Goal: Task Accomplishment & Management: Use online tool/utility

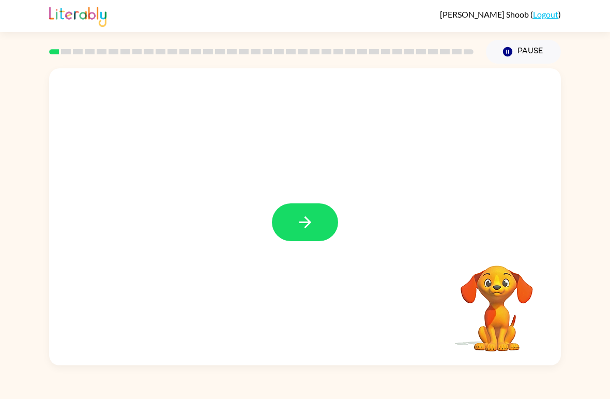
click at [331, 233] on button "button" at bounding box center [305, 222] width 66 height 38
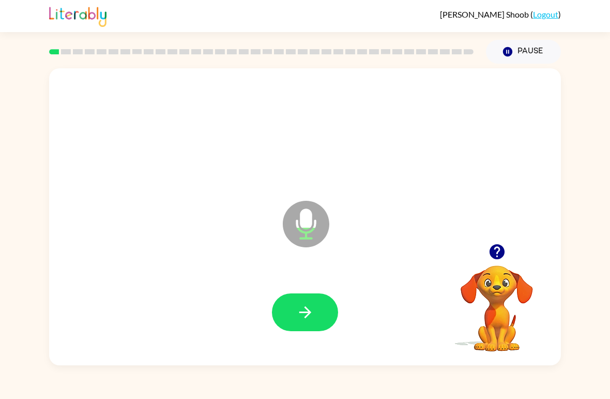
click at [308, 312] on icon "button" at bounding box center [305, 312] width 12 height 12
click at [295, 305] on button "button" at bounding box center [305, 312] width 66 height 38
click at [306, 310] on icon "button" at bounding box center [305, 312] width 18 height 18
click at [303, 313] on icon "button" at bounding box center [305, 312] width 12 height 12
click at [308, 300] on button "button" at bounding box center [305, 312] width 66 height 38
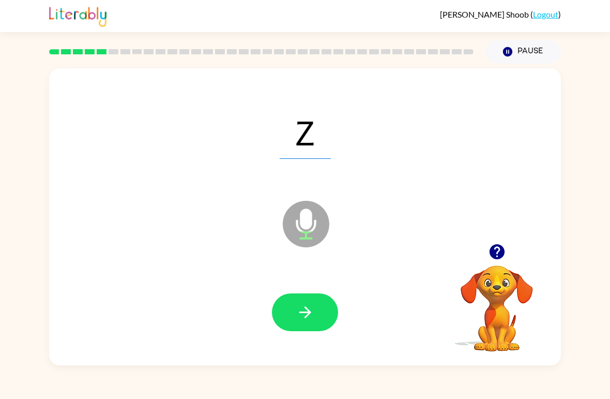
click at [309, 344] on div at bounding box center [304, 312] width 491 height 85
click at [317, 313] on button "button" at bounding box center [305, 312] width 66 height 38
click at [317, 312] on div at bounding box center [305, 312] width 66 height 38
click at [313, 316] on div at bounding box center [305, 312] width 66 height 38
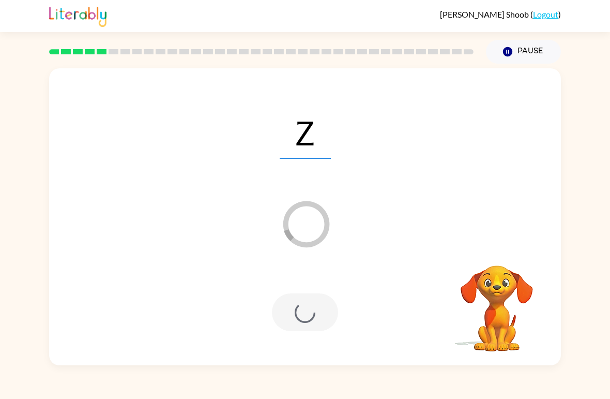
click at [308, 316] on div at bounding box center [305, 312] width 66 height 38
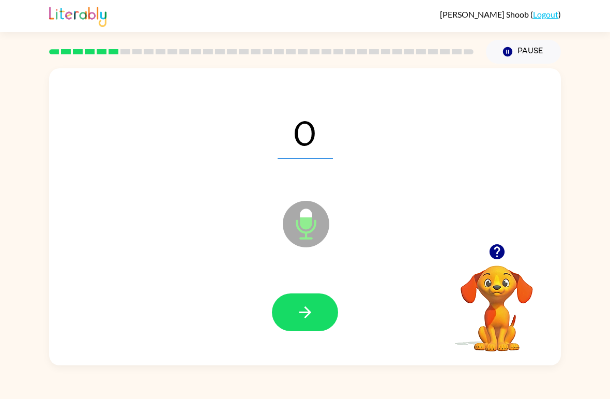
click at [308, 314] on icon "button" at bounding box center [305, 312] width 18 height 18
click at [313, 300] on button "button" at bounding box center [305, 312] width 66 height 38
click at [301, 314] on icon "button" at bounding box center [305, 312] width 18 height 18
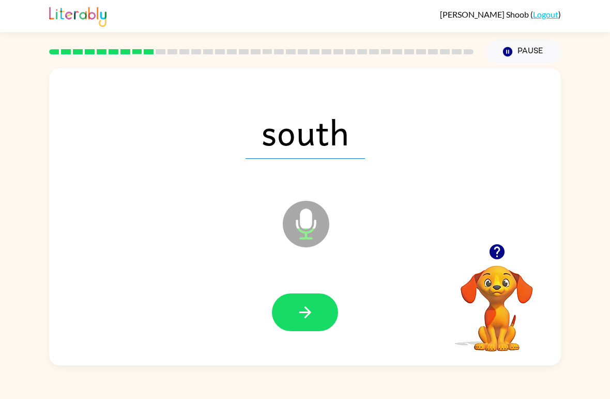
click at [313, 306] on icon "button" at bounding box center [305, 312] width 18 height 18
click at [316, 302] on button "button" at bounding box center [305, 312] width 66 height 38
click at [291, 308] on button "button" at bounding box center [305, 312] width 66 height 38
click at [310, 310] on icon "button" at bounding box center [305, 312] width 18 height 18
click at [308, 304] on icon "button" at bounding box center [305, 312] width 18 height 18
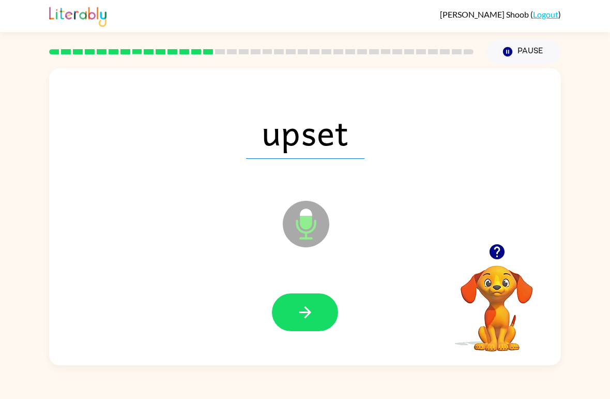
click at [307, 313] on icon "button" at bounding box center [305, 312] width 12 height 12
click at [282, 314] on button "button" at bounding box center [305, 312] width 66 height 38
click at [309, 298] on button "button" at bounding box center [305, 312] width 66 height 38
click at [307, 304] on icon "button" at bounding box center [305, 312] width 18 height 18
click at [315, 309] on button "button" at bounding box center [305, 312] width 66 height 38
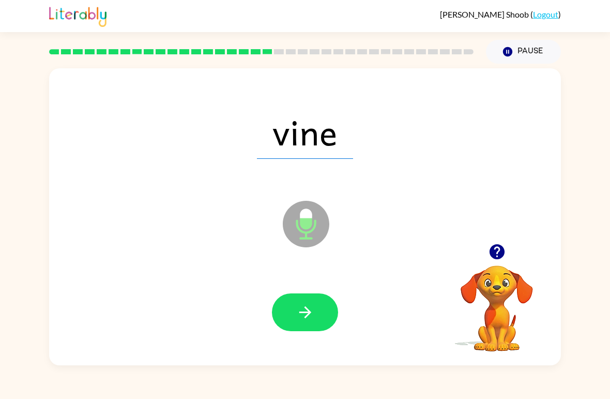
click at [302, 299] on button "button" at bounding box center [305, 312] width 66 height 38
click at [292, 311] on button "button" at bounding box center [305, 312] width 66 height 38
click at [315, 325] on button "button" at bounding box center [305, 312] width 66 height 38
click at [310, 304] on icon "button" at bounding box center [305, 312] width 18 height 18
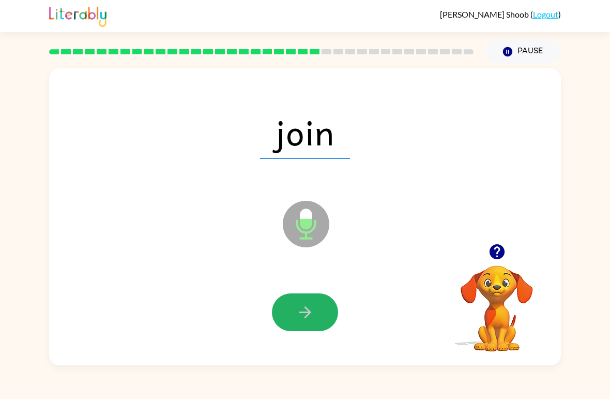
click at [318, 315] on button "button" at bounding box center [305, 312] width 66 height 38
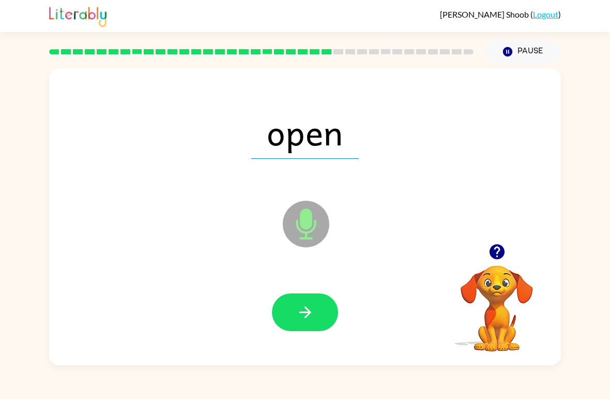
click at [306, 309] on icon "button" at bounding box center [305, 312] width 12 height 12
click at [308, 315] on icon "button" at bounding box center [305, 312] width 12 height 12
click at [311, 325] on button "button" at bounding box center [305, 312] width 66 height 38
click at [293, 310] on button "button" at bounding box center [305, 312] width 66 height 38
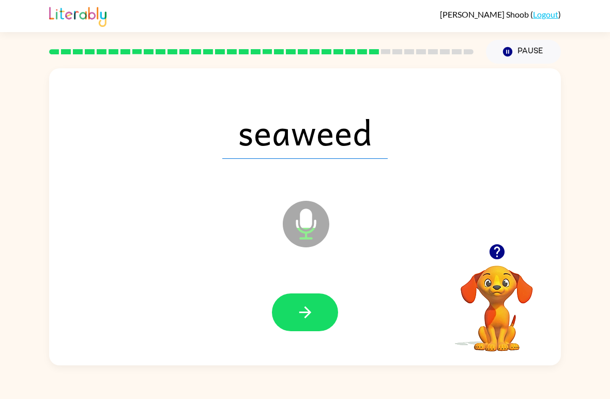
click at [303, 320] on icon "button" at bounding box center [305, 312] width 18 height 18
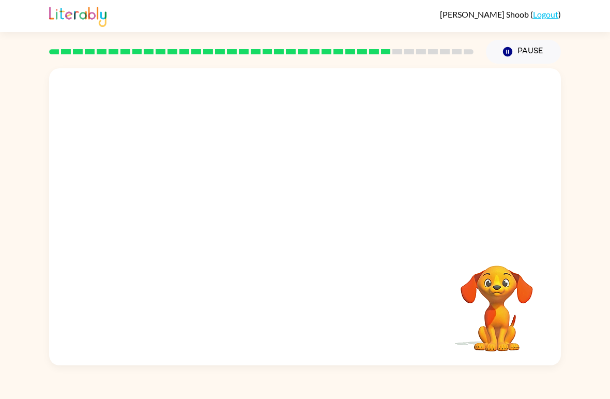
click at [517, 50] on button "Pause Pause" at bounding box center [523, 52] width 75 height 24
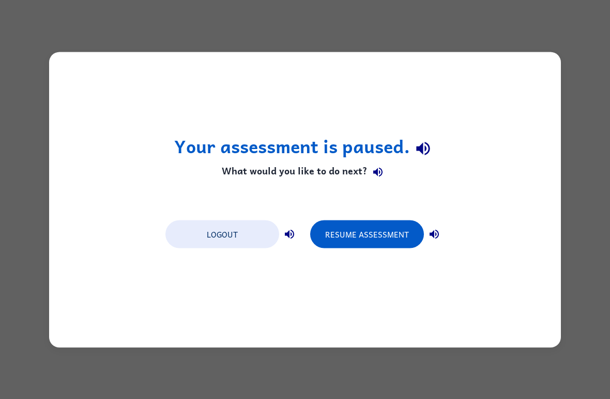
click at [386, 236] on button "Resume Assessment" at bounding box center [367, 234] width 114 height 28
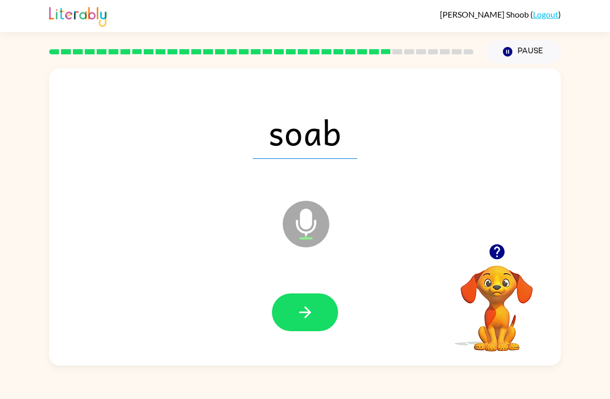
click at [298, 319] on icon "button" at bounding box center [305, 312] width 18 height 18
click at [292, 310] on button "button" at bounding box center [305, 312] width 66 height 38
click at [301, 307] on icon "button" at bounding box center [305, 312] width 18 height 18
click at [297, 307] on icon "button" at bounding box center [305, 312] width 18 height 18
click at [309, 309] on icon "button" at bounding box center [305, 312] width 18 height 18
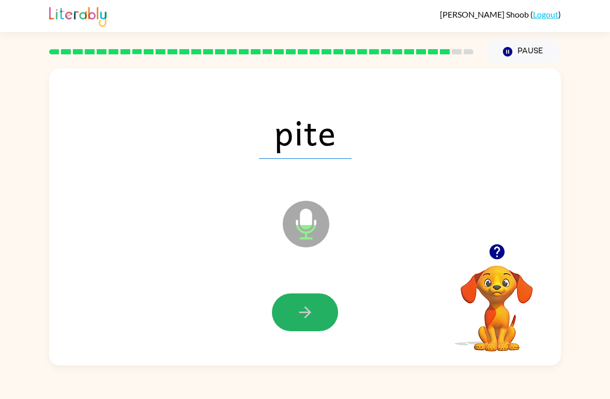
click at [312, 309] on icon "button" at bounding box center [305, 312] width 18 height 18
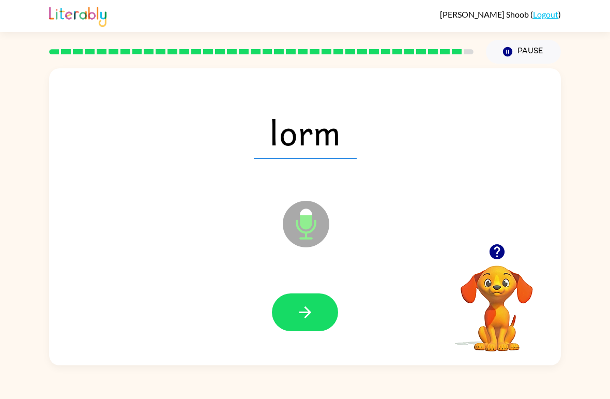
click at [314, 301] on button "button" at bounding box center [305, 312] width 66 height 38
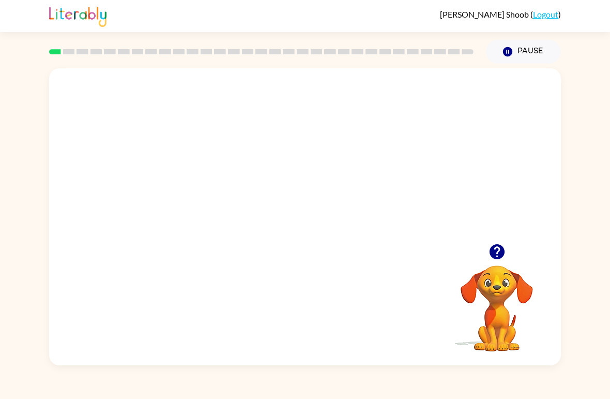
click at [271, 158] on video "Your browser must support playing .mp4 files to use Literably. Please try using…" at bounding box center [305, 155] width 512 height 175
click at [346, 197] on video "Your browser must support playing .mp4 files to use Literably. Please try using…" at bounding box center [305, 155] width 512 height 175
click at [338, 196] on div at bounding box center [305, 216] width 512 height 297
click at [329, 240] on div at bounding box center [305, 222] width 66 height 38
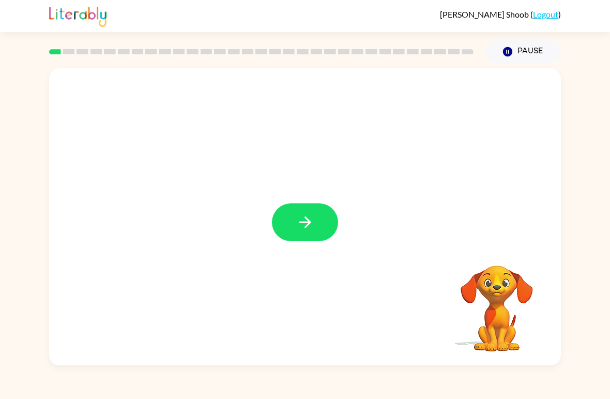
click at [318, 206] on button "button" at bounding box center [305, 222] width 66 height 38
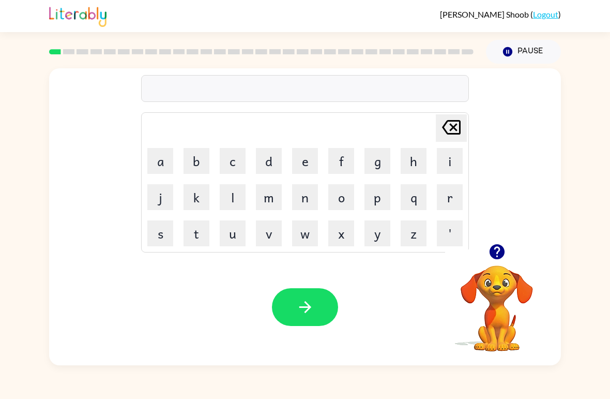
click at [455, 206] on button "r" at bounding box center [450, 197] width 26 height 26
click at [162, 157] on button "a" at bounding box center [160, 161] width 26 height 26
click at [197, 172] on button "b" at bounding box center [197, 161] width 26 height 26
click at [451, 126] on icon at bounding box center [451, 127] width 19 height 14
click at [461, 124] on icon "[PERSON_NAME] last character input" at bounding box center [451, 127] width 25 height 25
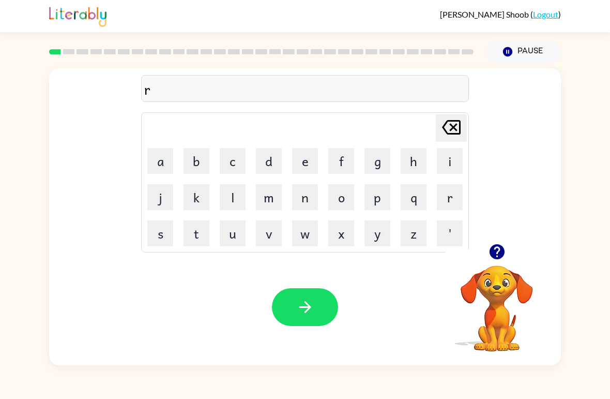
click at [232, 236] on button "u" at bounding box center [233, 233] width 26 height 26
click at [454, 132] on icon "[PERSON_NAME] last character input" at bounding box center [451, 127] width 25 height 25
click at [200, 167] on button "b" at bounding box center [197, 161] width 26 height 26
click at [310, 303] on icon "button" at bounding box center [305, 307] width 18 height 18
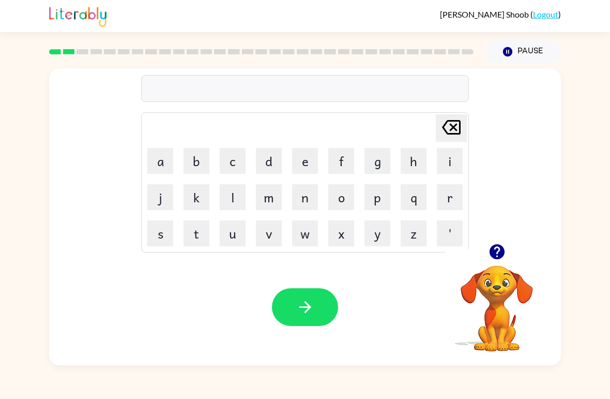
click at [276, 197] on button "m" at bounding box center [269, 197] width 26 height 26
click at [159, 152] on button "a" at bounding box center [160, 161] width 26 height 26
click at [187, 234] on button "t" at bounding box center [197, 233] width 26 height 26
click at [421, 154] on button "h" at bounding box center [414, 161] width 26 height 26
click at [314, 159] on button "e" at bounding box center [305, 161] width 26 height 26
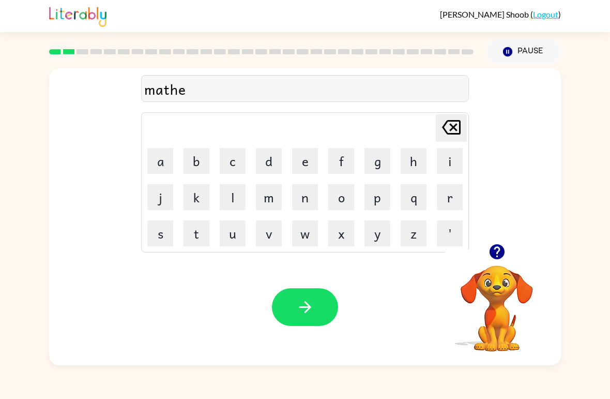
click at [298, 311] on icon "button" at bounding box center [305, 307] width 18 height 18
click at [271, 158] on button "d" at bounding box center [269, 161] width 26 height 26
click at [311, 163] on button "e" at bounding box center [305, 161] width 26 height 26
click at [323, 193] on table "Delete Delete last character input a b c d e f g h i j k l m n o p q r s t u v …" at bounding box center [305, 182] width 327 height 139
click at [295, 199] on button "n" at bounding box center [305, 197] width 26 height 26
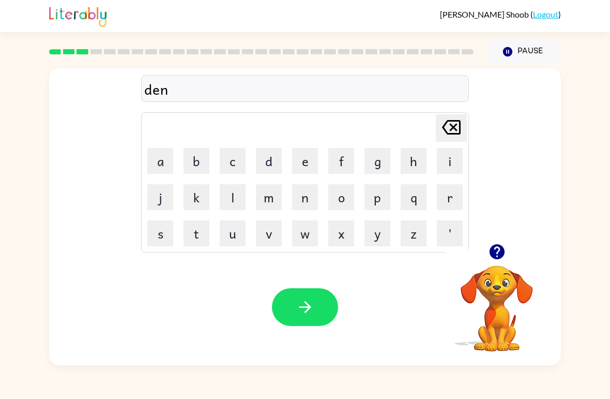
click at [293, 309] on button "button" at bounding box center [305, 307] width 66 height 38
click at [158, 233] on button "s" at bounding box center [160, 233] width 26 height 26
click at [383, 208] on button "p" at bounding box center [377, 197] width 26 height 26
click at [346, 199] on button "o" at bounding box center [341, 197] width 26 height 26
click at [502, 251] on icon "button" at bounding box center [496, 251] width 15 height 15
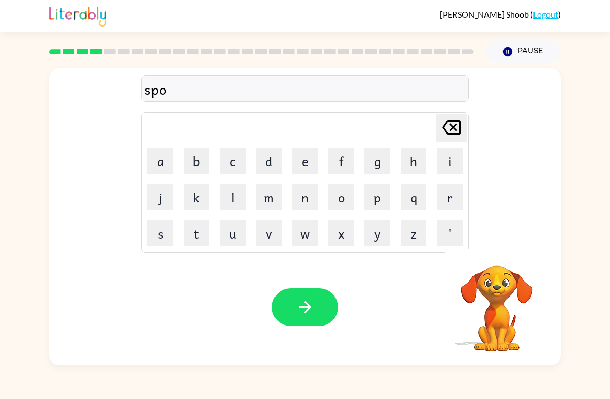
click at [200, 234] on button "t" at bounding box center [197, 233] width 26 height 26
click at [311, 300] on icon "button" at bounding box center [305, 307] width 18 height 18
click at [314, 307] on div at bounding box center [305, 307] width 66 height 38
click at [444, 172] on button "i" at bounding box center [450, 161] width 26 height 26
click at [456, 126] on icon at bounding box center [451, 127] width 19 height 14
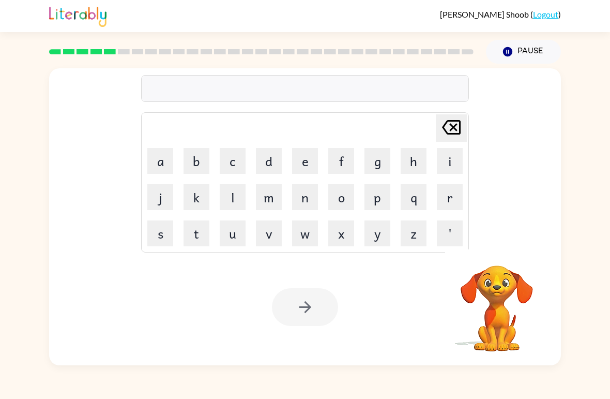
click at [509, 269] on video "Your browser must support playing .mp4 files to use Literably. Please try using…" at bounding box center [496, 300] width 103 height 103
click at [500, 282] on video "Your browser must support playing .mp4 files to use Literably. Please try using…" at bounding box center [496, 300] width 103 height 103
click at [497, 296] on video "Your browser must support playing .mp4 files to use Literably. Please try using…" at bounding box center [496, 300] width 103 height 103
click at [309, 236] on button "w" at bounding box center [305, 233] width 26 height 26
click at [354, 225] on button "x" at bounding box center [341, 233] width 26 height 26
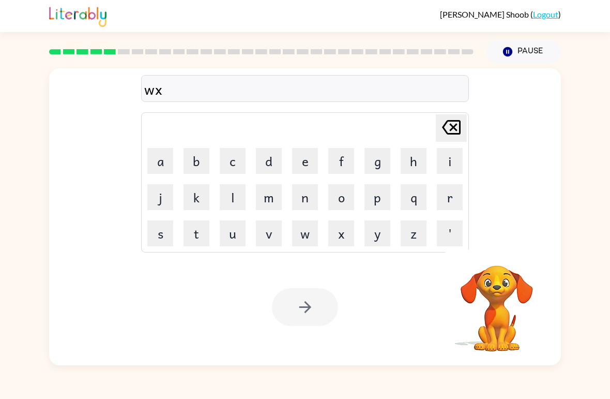
click at [371, 235] on button "y" at bounding box center [377, 233] width 26 height 26
click at [465, 130] on button "Delete Delete last character input" at bounding box center [451, 127] width 31 height 27
click at [459, 123] on icon at bounding box center [451, 127] width 19 height 14
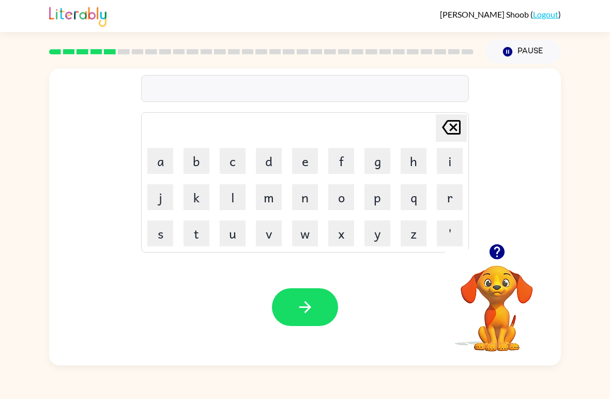
click at [508, 255] on button "button" at bounding box center [497, 251] width 26 height 26
click at [162, 232] on button "s" at bounding box center [160, 233] width 26 height 26
click at [296, 244] on button "w" at bounding box center [305, 233] width 26 height 26
click at [294, 172] on button "e" at bounding box center [305, 161] width 26 height 26
click at [388, 201] on button "p" at bounding box center [377, 197] width 26 height 26
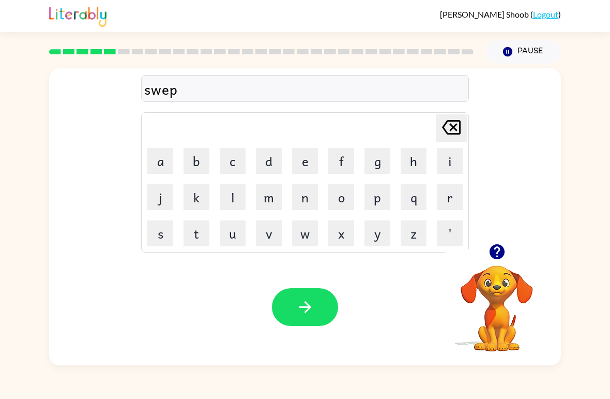
click at [203, 231] on button "t" at bounding box center [197, 233] width 26 height 26
click at [317, 314] on button "button" at bounding box center [305, 307] width 66 height 38
click at [382, 196] on button "p" at bounding box center [377, 197] width 26 height 26
click at [451, 161] on button "i" at bounding box center [450, 161] width 26 height 26
click at [372, 231] on button "y" at bounding box center [377, 233] width 26 height 26
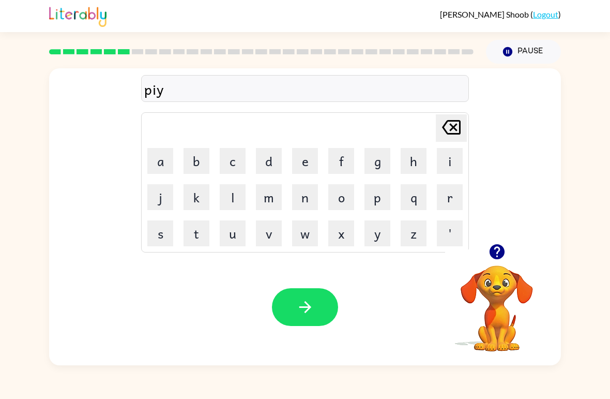
click at [326, 308] on button "button" at bounding box center [305, 307] width 66 height 38
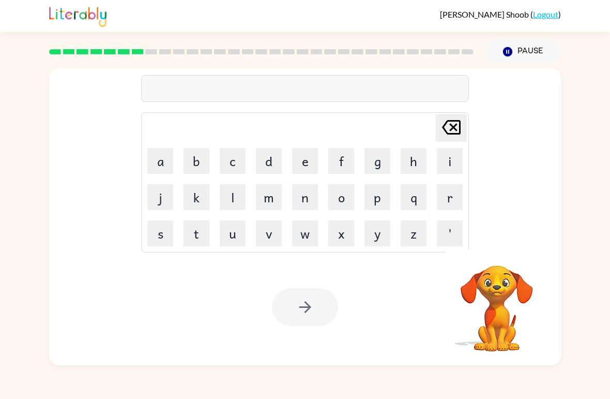
click at [228, 163] on button "c" at bounding box center [233, 161] width 26 height 26
click at [172, 160] on button "a" at bounding box center [160, 161] width 26 height 26
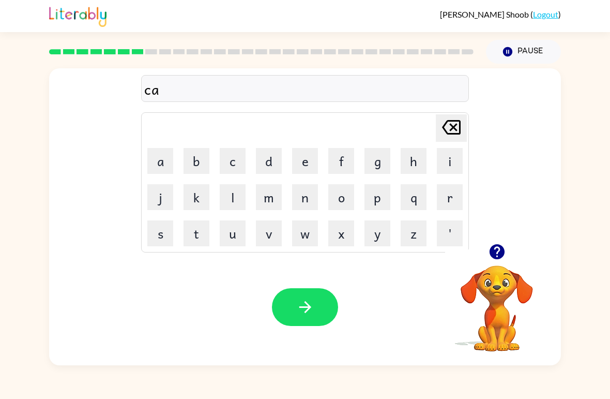
click at [275, 162] on button "d" at bounding box center [269, 161] width 26 height 26
click at [442, 127] on icon "Delete Delete last character input" at bounding box center [451, 127] width 25 height 25
click at [305, 205] on button "n" at bounding box center [305, 197] width 26 height 26
click at [206, 167] on button "b" at bounding box center [197, 161] width 26 height 26
click at [455, 127] on icon at bounding box center [451, 127] width 19 height 14
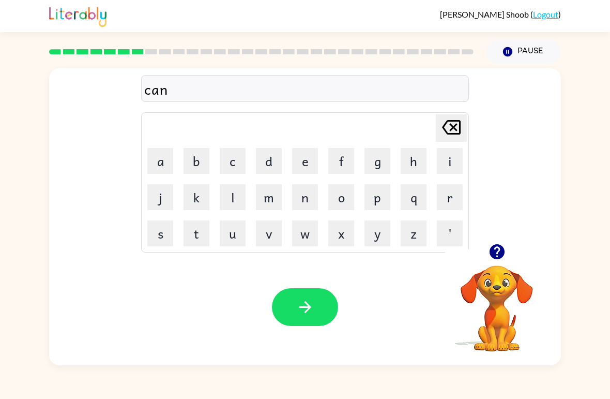
click at [265, 152] on button "d" at bounding box center [269, 161] width 26 height 26
click at [148, 98] on div "cand" at bounding box center [305, 89] width 322 height 22
click at [154, 155] on button "a" at bounding box center [160, 161] width 26 height 26
click at [232, 197] on button "l" at bounding box center [233, 197] width 26 height 26
click at [299, 324] on button "button" at bounding box center [305, 307] width 66 height 38
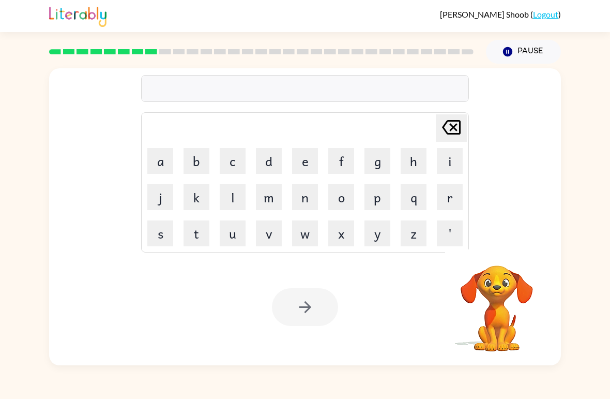
click at [189, 173] on button "b" at bounding box center [197, 161] width 26 height 26
click at [455, 121] on icon at bounding box center [451, 127] width 19 height 14
click at [449, 126] on icon "Delete Delete last character input" at bounding box center [451, 127] width 25 height 25
click at [195, 155] on button "b" at bounding box center [197, 161] width 26 height 26
click at [156, 156] on button "a" at bounding box center [160, 161] width 26 height 26
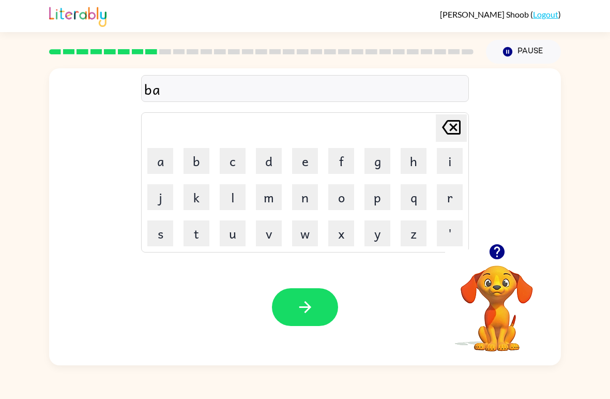
click at [201, 240] on button "t" at bounding box center [197, 233] width 26 height 26
click at [411, 162] on button "h" at bounding box center [414, 161] width 26 height 26
click at [312, 293] on button "button" at bounding box center [305, 307] width 66 height 38
click at [237, 164] on button "c" at bounding box center [233, 161] width 26 height 26
click at [226, 200] on button "l" at bounding box center [233, 197] width 26 height 26
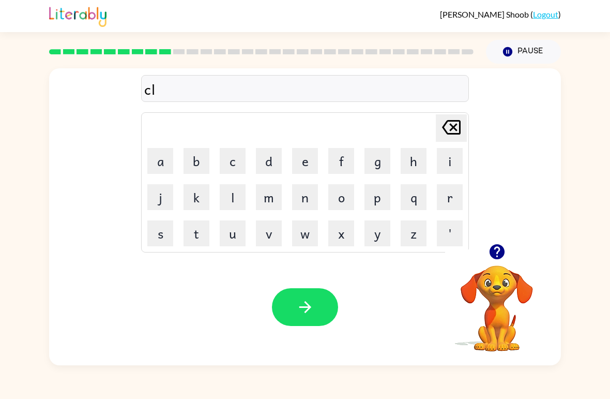
click at [167, 159] on button "a" at bounding box center [160, 161] width 26 height 26
click at [300, 196] on button "n" at bounding box center [305, 197] width 26 height 26
click at [302, 154] on button "e" at bounding box center [305, 161] width 26 height 26
click at [310, 300] on icon "button" at bounding box center [305, 307] width 18 height 18
click at [299, 305] on div at bounding box center [305, 307] width 66 height 38
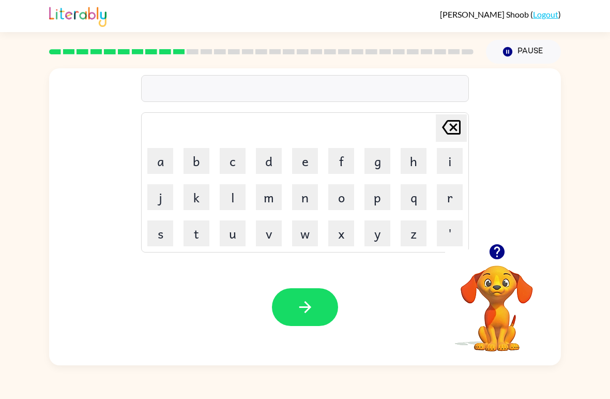
click at [161, 230] on button "s" at bounding box center [160, 233] width 26 height 26
click at [422, 163] on button "h" at bounding box center [414, 161] width 26 height 26
click at [338, 196] on button "o" at bounding box center [341, 197] width 26 height 26
click at [232, 150] on button "c" at bounding box center [233, 161] width 26 height 26
click at [204, 205] on button "k" at bounding box center [197, 197] width 26 height 26
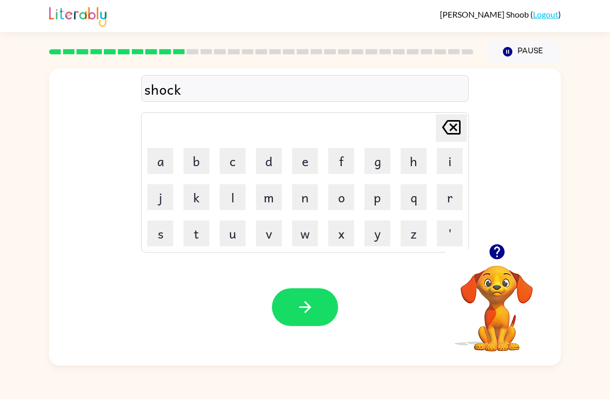
click at [296, 298] on button "button" at bounding box center [305, 307] width 66 height 38
click at [481, 249] on div at bounding box center [496, 251] width 103 height 26
click at [495, 264] on button "button" at bounding box center [497, 251] width 26 height 26
click at [509, 243] on div at bounding box center [496, 251] width 103 height 26
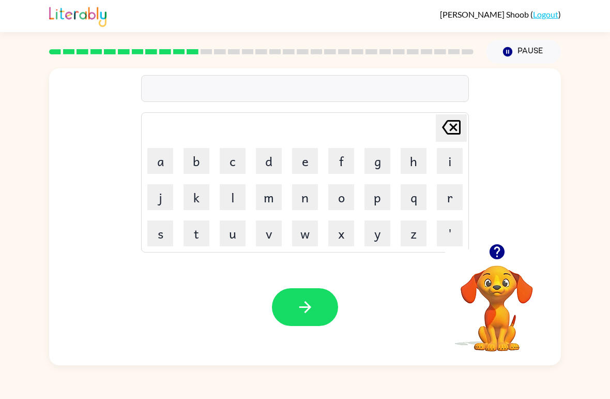
click at [498, 258] on icon "button" at bounding box center [496, 251] width 15 height 15
click at [379, 167] on button "g" at bounding box center [377, 161] width 26 height 26
click at [161, 155] on button "a" at bounding box center [160, 161] width 26 height 26
click at [163, 233] on button "s" at bounding box center [160, 233] width 26 height 26
click at [311, 154] on button "e" at bounding box center [305, 161] width 26 height 26
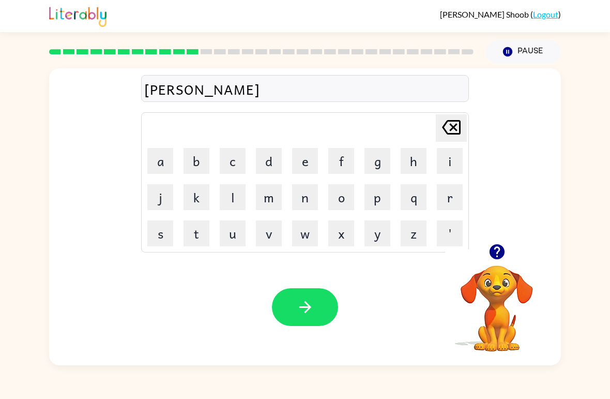
click at [308, 313] on icon "button" at bounding box center [305, 307] width 18 height 18
click at [446, 160] on button "i" at bounding box center [450, 161] width 26 height 26
click at [204, 198] on button "k" at bounding box center [197, 197] width 26 height 26
click at [159, 238] on button "s" at bounding box center [160, 233] width 26 height 26
click at [383, 202] on button "p" at bounding box center [377, 197] width 26 height 26
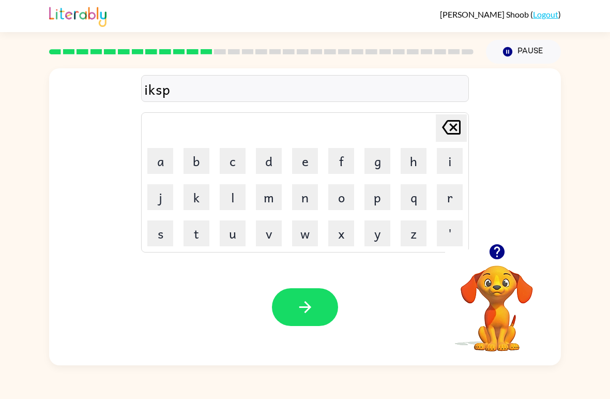
click at [337, 204] on button "o" at bounding box center [341, 197] width 26 height 26
click at [466, 118] on button "Delete Delete last character input" at bounding box center [451, 127] width 31 height 27
click at [237, 202] on button "l" at bounding box center [233, 197] width 26 height 26
click at [346, 205] on button "o" at bounding box center [341, 197] width 26 height 26
click at [497, 257] on icon "button" at bounding box center [497, 251] width 18 height 18
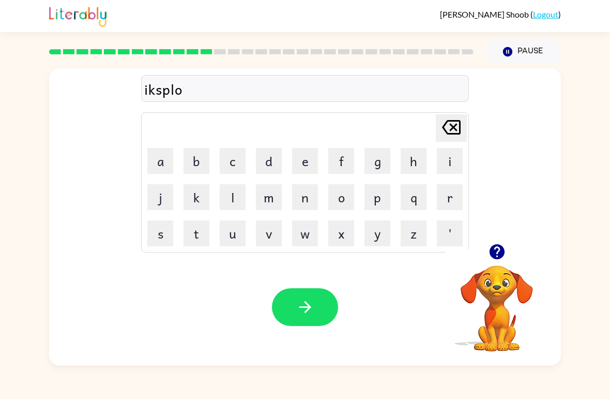
click at [266, 153] on button "d" at bounding box center [269, 161] width 26 height 26
click at [295, 162] on button "e" at bounding box center [305, 161] width 26 height 26
click at [320, 337] on div "Your browser must support playing .mp4 files to use Literably. Please try using…" at bounding box center [305, 307] width 512 height 116
click at [324, 324] on button "button" at bounding box center [305, 307] width 66 height 38
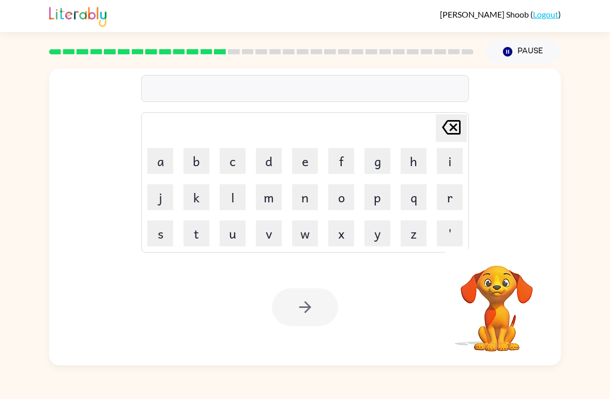
click at [154, 223] on button "s" at bounding box center [160, 233] width 26 height 26
click at [313, 235] on button "w" at bounding box center [305, 233] width 26 height 26
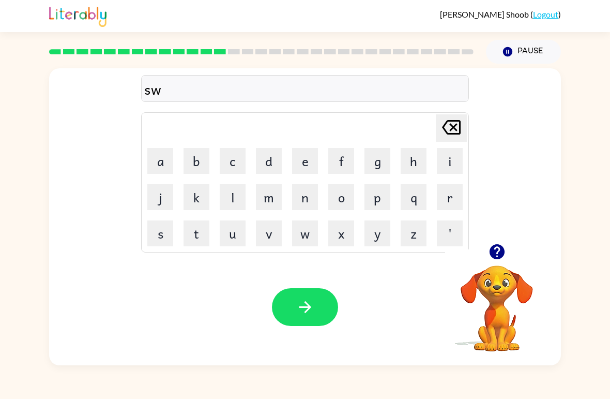
click at [316, 166] on button "e" at bounding box center [305, 161] width 26 height 26
click at [184, 231] on button "t" at bounding box center [197, 233] width 26 height 26
click at [298, 157] on button "e" at bounding box center [305, 161] width 26 height 26
click at [312, 203] on button "n" at bounding box center [305, 197] width 26 height 26
click at [446, 167] on button "i" at bounding box center [450, 161] width 26 height 26
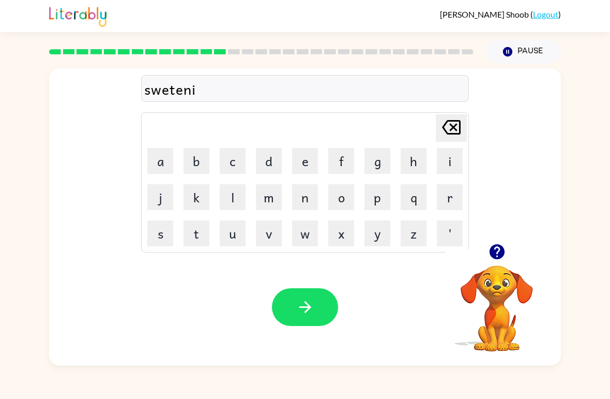
click at [155, 233] on button "s" at bounding box center [160, 233] width 26 height 26
click at [302, 150] on button "e" at bounding box center [305, 161] width 26 height 26
click at [320, 307] on button "button" at bounding box center [305, 307] width 66 height 38
click at [419, 154] on button "h" at bounding box center [414, 161] width 26 height 26
click at [461, 166] on button "i" at bounding box center [450, 161] width 26 height 26
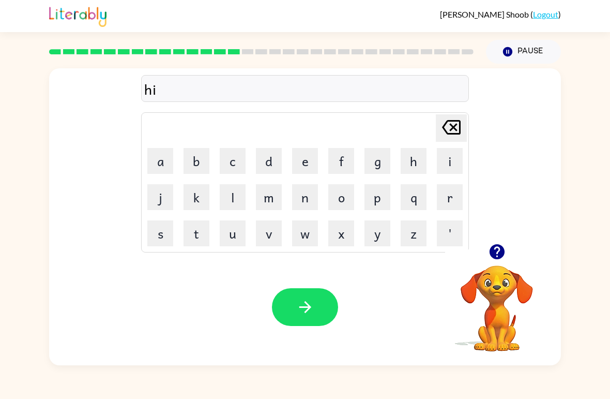
click at [382, 194] on button "p" at bounding box center [377, 197] width 26 height 26
click at [349, 193] on button "o" at bounding box center [341, 197] width 26 height 26
click at [299, 153] on button "e" at bounding box center [305, 161] width 26 height 26
click at [317, 335] on div "Your browser must support playing .mp4 files to use Literably. Please try using…" at bounding box center [305, 307] width 512 height 116
click at [330, 305] on button "button" at bounding box center [305, 307] width 66 height 38
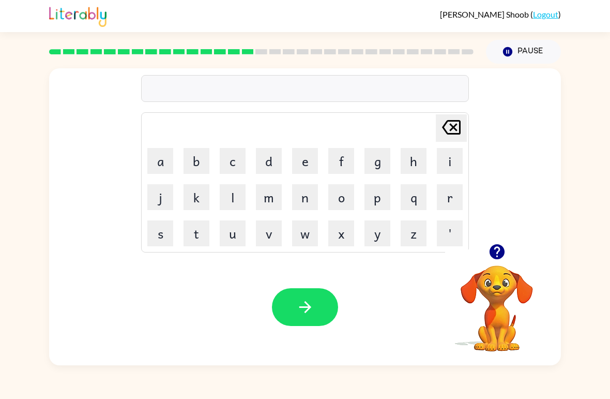
click at [492, 253] on icon "button" at bounding box center [496, 251] width 15 height 15
click at [496, 239] on div "Delete Delete last character input a b c d e f g h i j k l m n o p q r s t u v …" at bounding box center [305, 155] width 512 height 175
click at [498, 250] on video "Your browser must support playing .mp4 files to use Literably. Please try using…" at bounding box center [496, 300] width 103 height 103
click at [497, 249] on div "Your browser must support playing .mp4 files to use Literably. Please try using…" at bounding box center [305, 307] width 512 height 116
click at [516, 254] on div at bounding box center [496, 251] width 103 height 26
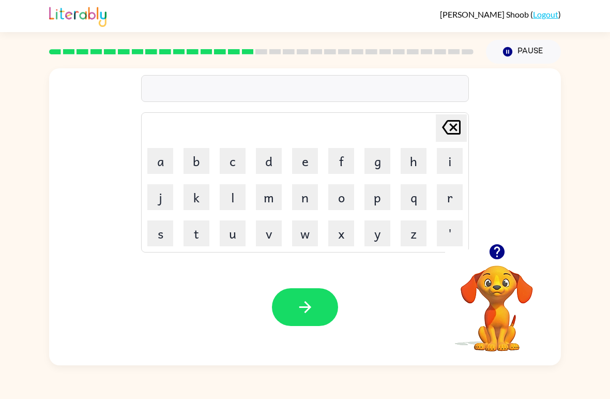
click at [516, 254] on div at bounding box center [496, 251] width 103 height 26
click at [501, 243] on icon "button" at bounding box center [497, 251] width 18 height 18
click at [507, 250] on video "Your browser must support playing .mp4 files to use Literably. Please try using…" at bounding box center [496, 300] width 103 height 103
click at [340, 162] on button "f" at bounding box center [341, 161] width 26 height 26
click at [501, 254] on icon "button" at bounding box center [496, 251] width 15 height 15
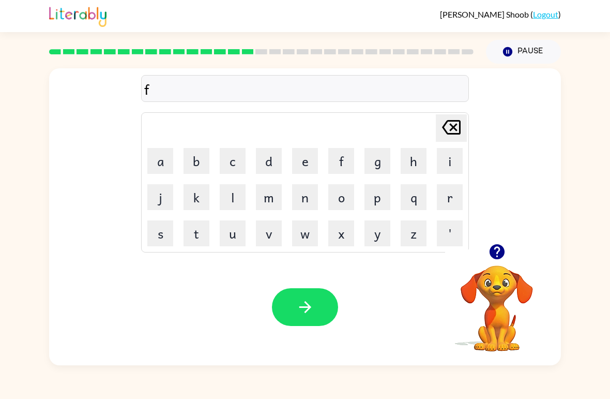
click at [342, 194] on button "o" at bounding box center [341, 197] width 26 height 26
click at [443, 195] on button "r" at bounding box center [450, 197] width 26 height 26
click at [207, 207] on button "k" at bounding box center [197, 197] width 26 height 26
click at [303, 339] on div "Your browser must support playing .mp4 files to use Literably. Please try using…" at bounding box center [305, 307] width 512 height 116
click at [324, 299] on button "button" at bounding box center [305, 307] width 66 height 38
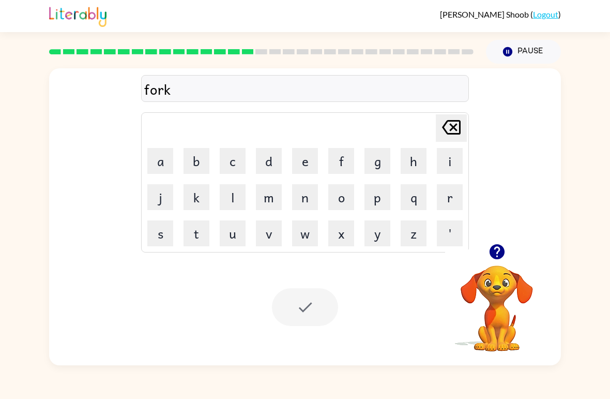
click at [331, 282] on div "Your browser must support playing .mp4 files to use Literably. Please try using…" at bounding box center [305, 307] width 512 height 116
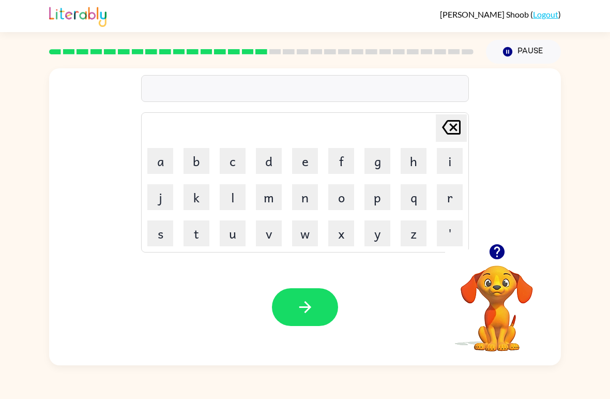
click at [313, 257] on div "Your browser must support playing .mp4 files to use Literably. Please try using…" at bounding box center [305, 307] width 512 height 116
click at [303, 240] on button "w" at bounding box center [305, 233] width 26 height 26
click at [306, 157] on button "e" at bounding box center [305, 161] width 26 height 26
click at [184, 167] on button "b" at bounding box center [197, 161] width 26 height 26
click at [295, 317] on button "button" at bounding box center [305, 307] width 66 height 38
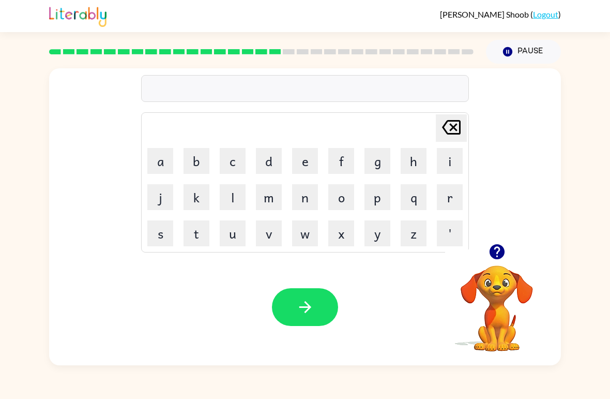
click at [160, 231] on button "s" at bounding box center [160, 233] width 26 height 26
click at [230, 193] on button "l" at bounding box center [233, 197] width 26 height 26
click at [311, 156] on button "e" at bounding box center [305, 161] width 26 height 26
click at [303, 169] on button "e" at bounding box center [305, 161] width 26 height 26
click at [372, 198] on button "p" at bounding box center [377, 197] width 26 height 26
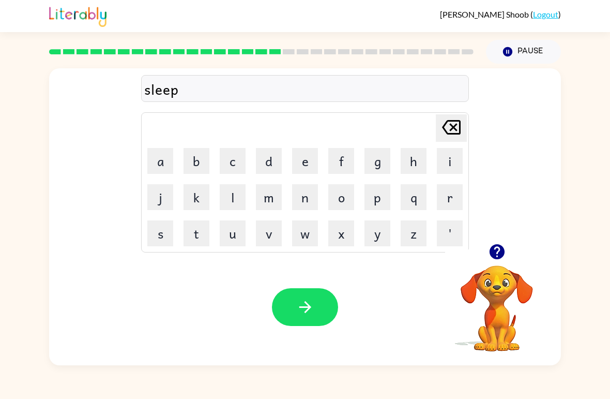
click at [203, 240] on button "t" at bounding box center [197, 233] width 26 height 26
click at [284, 302] on button "button" at bounding box center [305, 307] width 66 height 38
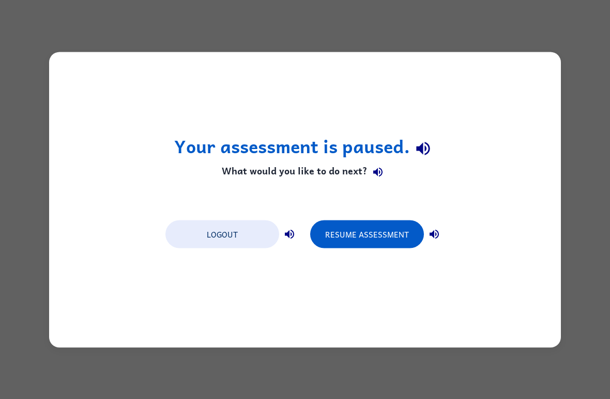
click at [384, 230] on button "Resume Assessment" at bounding box center [367, 234] width 114 height 28
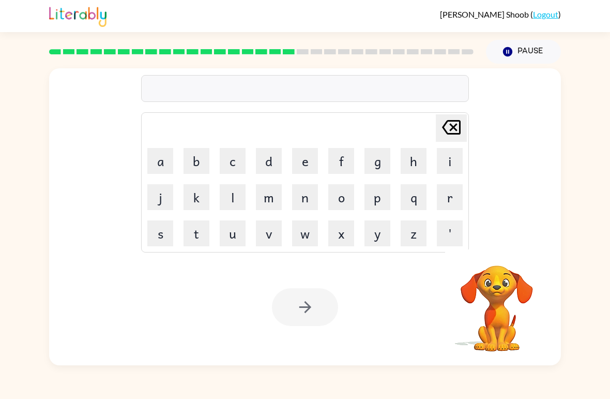
click at [421, 231] on button "z" at bounding box center [414, 233] width 26 height 26
click at [448, 120] on icon "Delete Delete last character input" at bounding box center [451, 127] width 25 height 25
click at [414, 160] on button "h" at bounding box center [414, 161] width 26 height 26
click at [183, 144] on td "b" at bounding box center [196, 160] width 35 height 35
click at [161, 146] on td "a" at bounding box center [160, 160] width 35 height 35
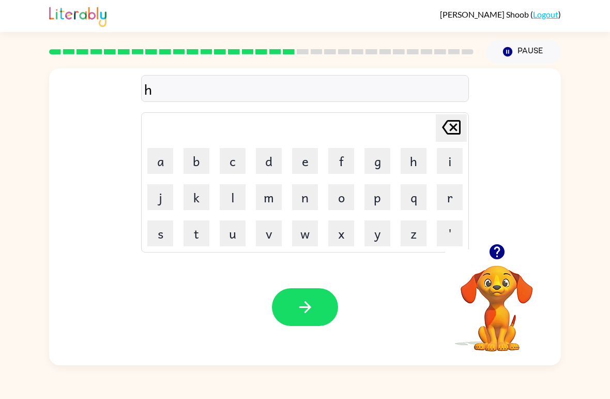
click at [166, 161] on button "a" at bounding box center [160, 161] width 26 height 26
click at [457, 202] on button "r" at bounding box center [450, 197] width 26 height 26
click at [279, 168] on button "d" at bounding box center [269, 161] width 26 height 26
click at [315, 307] on button "button" at bounding box center [305, 307] width 66 height 38
click at [455, 195] on button "r" at bounding box center [450, 197] width 26 height 26
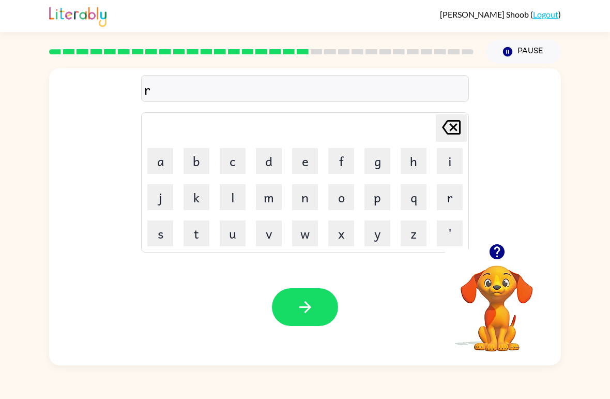
click at [346, 199] on button "o" at bounding box center [341, 197] width 26 height 26
click at [279, 161] on button "d" at bounding box center [269, 161] width 26 height 26
click at [327, 317] on button "button" at bounding box center [305, 307] width 66 height 38
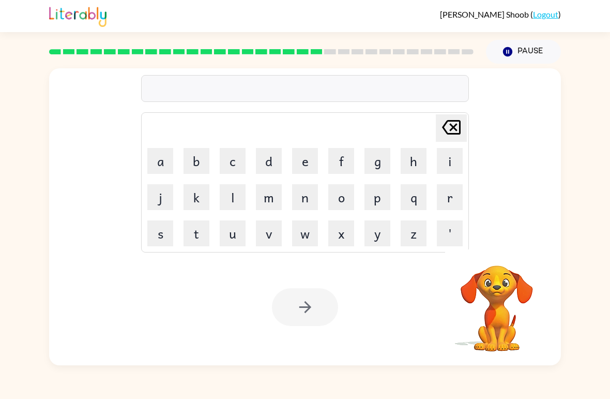
click at [442, 203] on button "r" at bounding box center [450, 197] width 26 height 26
click at [315, 172] on button "e" at bounding box center [305, 161] width 26 height 26
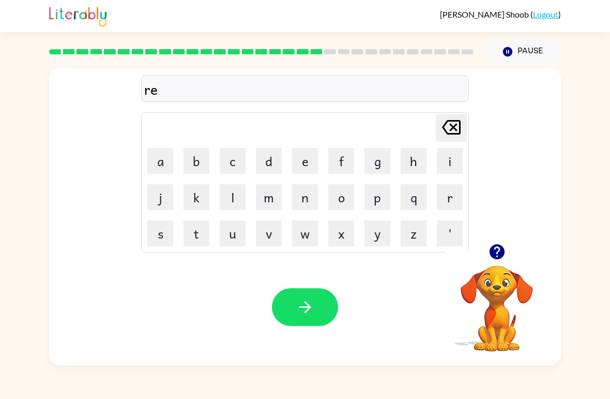
click at [169, 235] on button "s" at bounding box center [160, 233] width 26 height 26
click at [205, 223] on button "t" at bounding box center [197, 233] width 26 height 26
click at [453, 164] on button "i" at bounding box center [450, 161] width 26 height 26
click at [274, 166] on button "d" at bounding box center [269, 161] width 26 height 26
click at [295, 314] on button "button" at bounding box center [305, 307] width 66 height 38
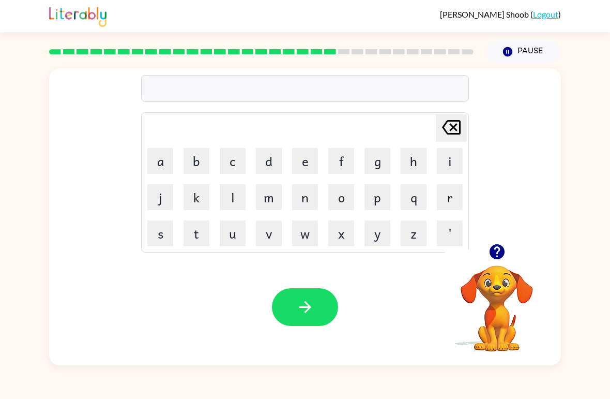
click at [314, 242] on button "w" at bounding box center [305, 233] width 26 height 26
click at [154, 159] on button "a" at bounding box center [160, 161] width 26 height 26
click at [220, 157] on button "c" at bounding box center [233, 161] width 26 height 26
click at [200, 190] on button "k" at bounding box center [197, 197] width 26 height 26
click at [319, 180] on td "n" at bounding box center [304, 196] width 35 height 35
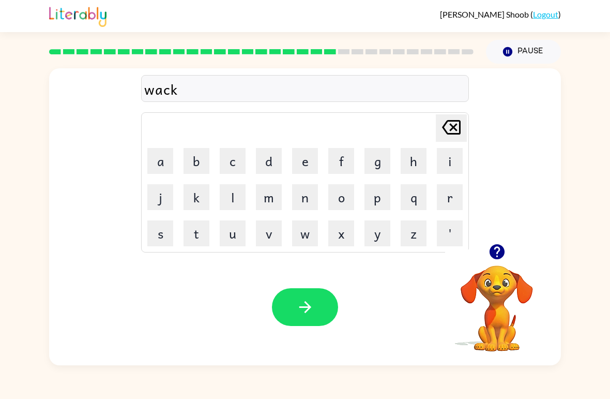
click at [307, 149] on button "e" at bounding box center [305, 161] width 26 height 26
click at [317, 308] on button "button" at bounding box center [305, 307] width 66 height 38
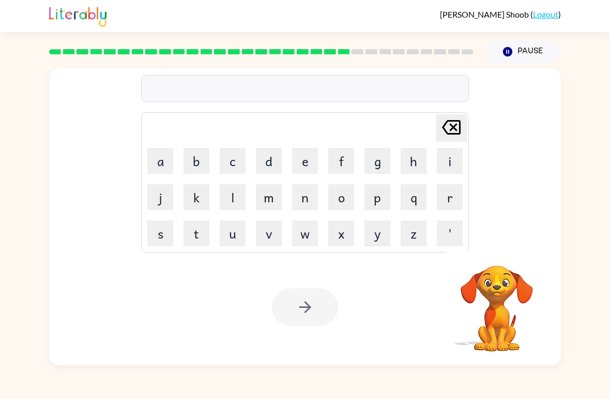
click at [156, 233] on button "s" at bounding box center [160, 233] width 26 height 26
click at [411, 157] on button "h" at bounding box center [414, 161] width 26 height 26
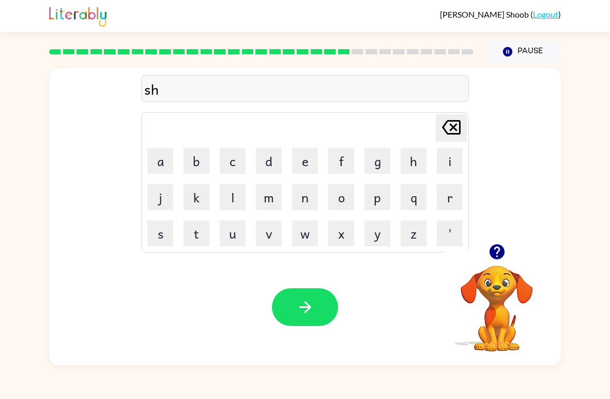
click at [462, 124] on icon "Delete Delete last character input" at bounding box center [451, 127] width 25 height 25
click at [315, 199] on button "n" at bounding box center [305, 197] width 26 height 26
click at [353, 200] on button "o" at bounding box center [341, 197] width 26 height 26
click at [294, 245] on button "w" at bounding box center [305, 233] width 26 height 26
click at [496, 249] on icon "button" at bounding box center [496, 251] width 15 height 15
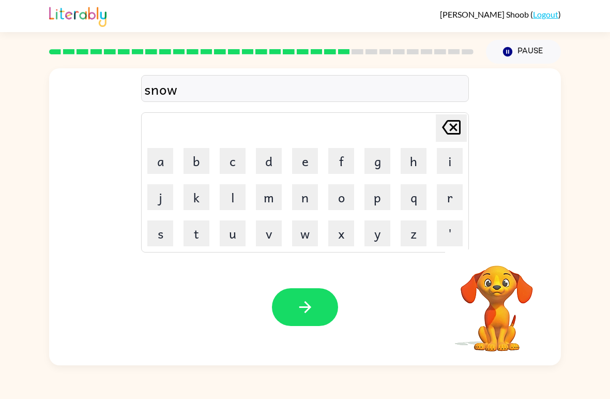
click at [281, 190] on button "m" at bounding box center [269, 197] width 26 height 26
click at [163, 168] on button "a" at bounding box center [160, 161] width 26 height 26
click at [314, 200] on button "n" at bounding box center [305, 197] width 26 height 26
click at [325, 333] on div "Your browser must support playing .mp4 files to use Literably. Please try using…" at bounding box center [305, 307] width 512 height 116
click at [315, 304] on button "button" at bounding box center [305, 307] width 66 height 38
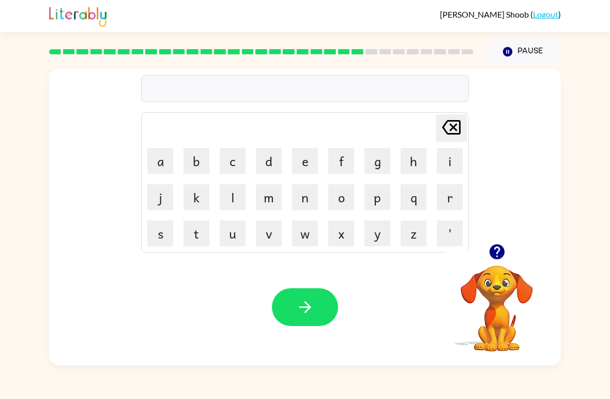
click at [312, 232] on button "w" at bounding box center [305, 233] width 26 height 26
click at [457, 157] on button "i" at bounding box center [450, 161] width 26 height 26
click at [310, 186] on button "n" at bounding box center [305, 197] width 26 height 26
click at [201, 234] on button "t" at bounding box center [197, 233] width 26 height 26
click at [452, 201] on button "r" at bounding box center [450, 197] width 26 height 26
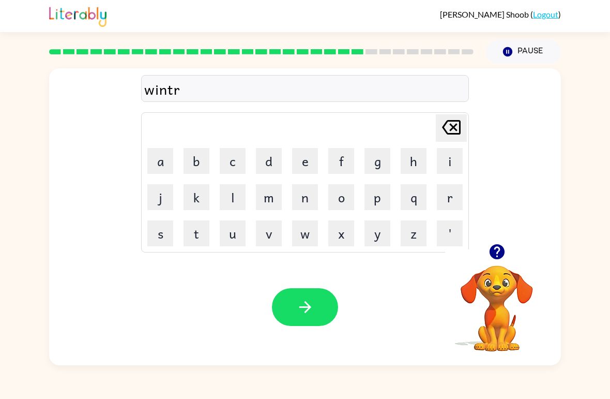
click at [303, 322] on button "button" at bounding box center [305, 307] width 66 height 38
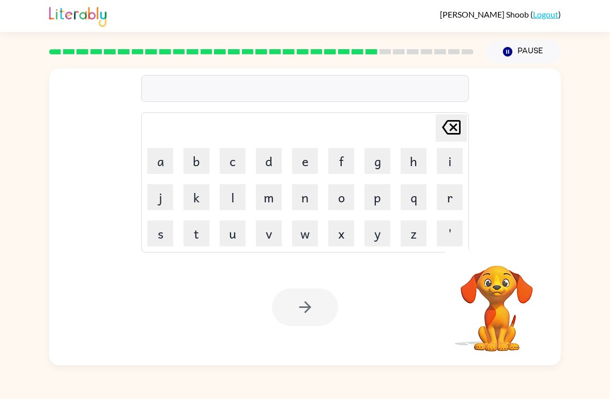
click at [235, 158] on button "c" at bounding box center [233, 161] width 26 height 26
click at [422, 158] on button "h" at bounding box center [414, 161] width 26 height 26
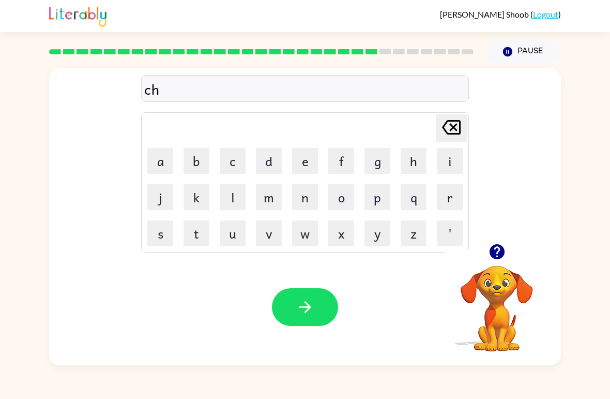
click at [315, 158] on button "e" at bounding box center [305, 161] width 26 height 26
click at [172, 223] on button "s" at bounding box center [160, 233] width 26 height 26
click at [203, 233] on button "t" at bounding box center [197, 233] width 26 height 26
click at [312, 294] on button "button" at bounding box center [305, 307] width 66 height 38
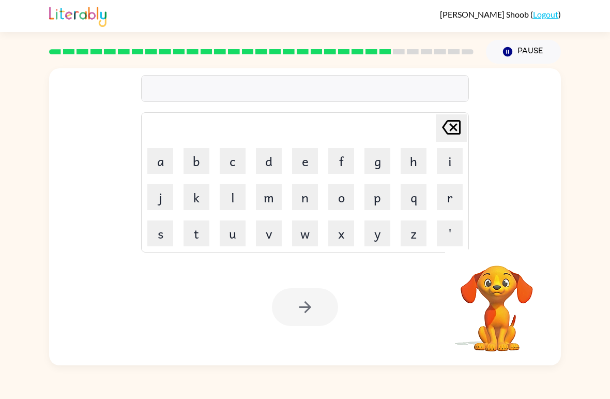
click at [164, 246] on button "s" at bounding box center [160, 233] width 26 height 26
click at [444, 130] on icon at bounding box center [451, 127] width 19 height 14
click at [162, 230] on button "s" at bounding box center [160, 233] width 26 height 26
click at [239, 244] on button "u" at bounding box center [233, 233] width 26 height 26
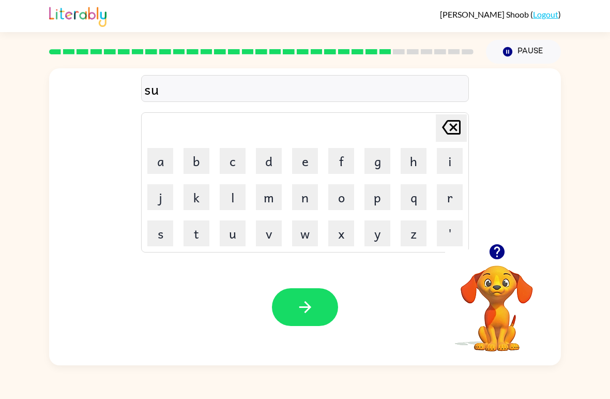
click at [269, 157] on button "d" at bounding box center [269, 161] width 26 height 26
click at [314, 155] on button "e" at bounding box center [305, 161] width 26 height 26
click at [309, 198] on button "n" at bounding box center [305, 197] width 26 height 26
click at [335, 314] on button "button" at bounding box center [305, 307] width 66 height 38
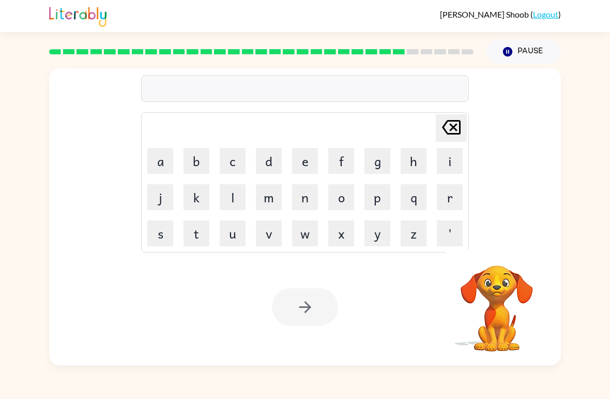
click at [232, 154] on button "c" at bounding box center [233, 161] width 26 height 26
click at [342, 180] on td "o" at bounding box center [341, 196] width 35 height 35
click at [349, 202] on button "o" at bounding box center [341, 197] width 26 height 26
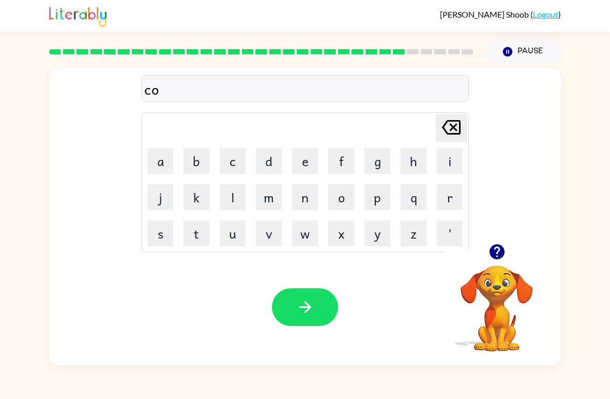
click at [500, 256] on icon "button" at bounding box center [496, 251] width 15 height 15
click at [312, 199] on button "n" at bounding box center [305, 197] width 26 height 26
click at [315, 311] on button "button" at bounding box center [305, 307] width 66 height 38
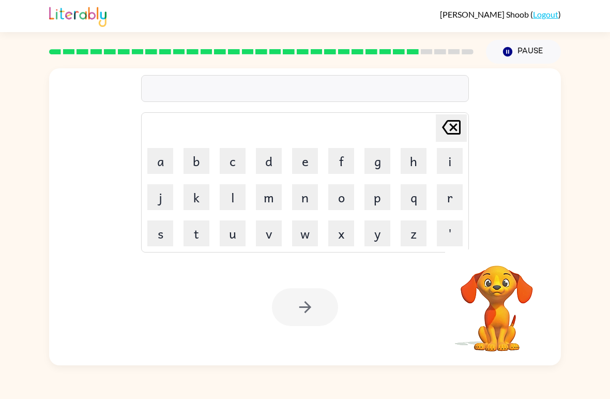
click at [228, 161] on button "c" at bounding box center [233, 161] width 26 height 26
click at [415, 159] on button "h" at bounding box center [414, 161] width 26 height 26
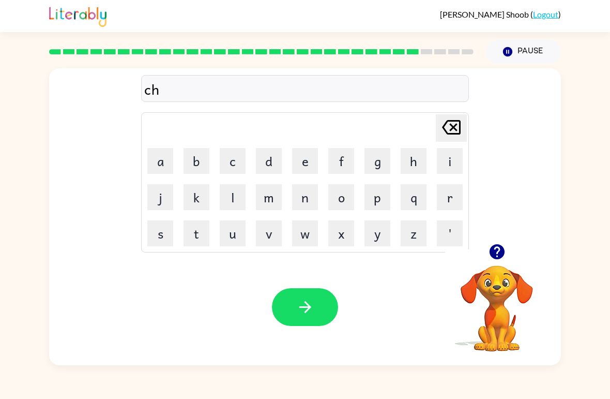
click at [172, 157] on button "a" at bounding box center [160, 161] width 26 height 26
click at [303, 196] on button "n" at bounding box center [305, 197] width 26 height 26
click at [305, 303] on icon "button" at bounding box center [305, 307] width 18 height 18
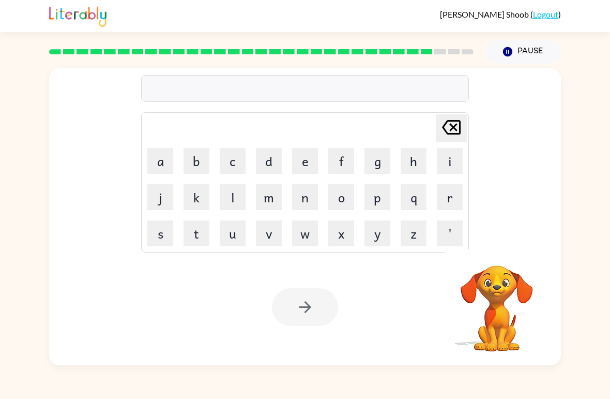
click at [165, 240] on button "s" at bounding box center [160, 233] width 26 height 26
click at [411, 155] on button "h" at bounding box center [414, 161] width 26 height 26
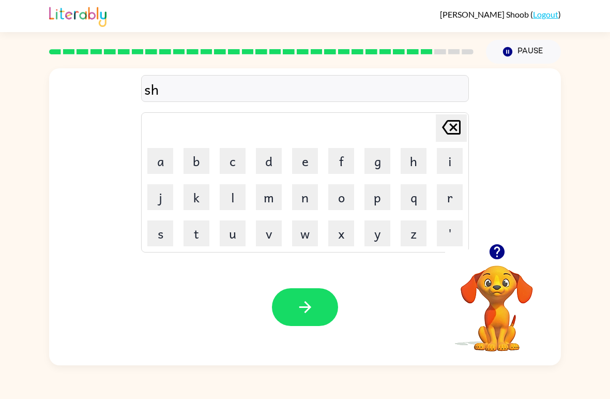
click at [345, 203] on button "o" at bounding box center [341, 197] width 26 height 26
click at [201, 223] on button "t" at bounding box center [197, 233] width 26 height 26
click at [306, 307] on icon "button" at bounding box center [305, 307] width 18 height 18
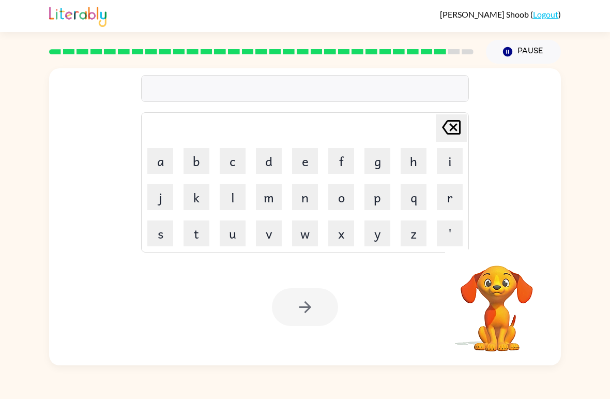
click at [201, 228] on button "t" at bounding box center [197, 233] width 26 height 26
click at [414, 159] on button "h" at bounding box center [414, 161] width 26 height 26
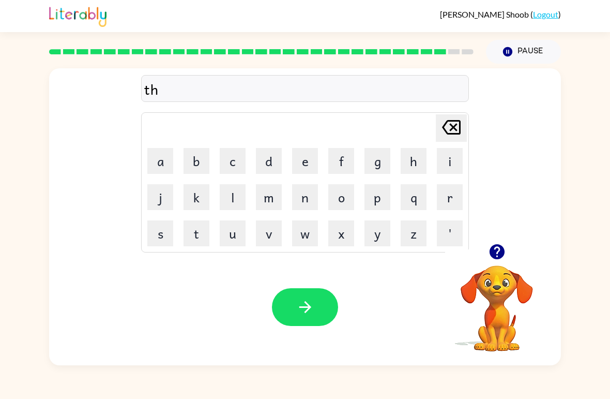
click at [353, 202] on button "o" at bounding box center [341, 197] width 26 height 26
click at [446, 192] on button "r" at bounding box center [450, 197] width 26 height 26
click at [455, 152] on button "i" at bounding box center [450, 161] width 26 height 26
click at [463, 125] on icon "Delete Delete last character input" at bounding box center [451, 127] width 25 height 25
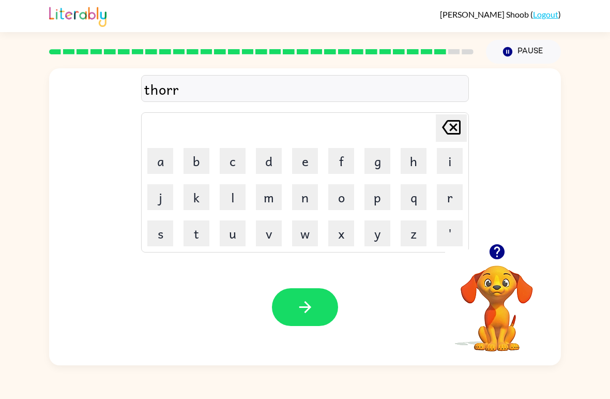
click at [463, 124] on icon "Delete Delete last character input" at bounding box center [451, 127] width 25 height 25
click at [163, 234] on button "s" at bounding box center [160, 233] width 26 height 26
click at [209, 230] on button "t" at bounding box center [197, 233] width 26 height 26
click at [310, 298] on icon "button" at bounding box center [305, 307] width 18 height 18
click at [461, 197] on button "r" at bounding box center [450, 197] width 26 height 26
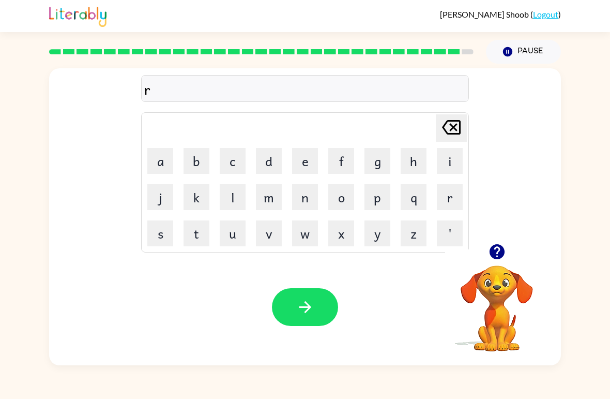
click at [449, 166] on button "i" at bounding box center [450, 161] width 26 height 26
click at [382, 202] on button "p" at bounding box center [377, 197] width 26 height 26
click at [305, 166] on button "e" at bounding box center [305, 161] width 26 height 26
click at [319, 312] on button "button" at bounding box center [305, 307] width 66 height 38
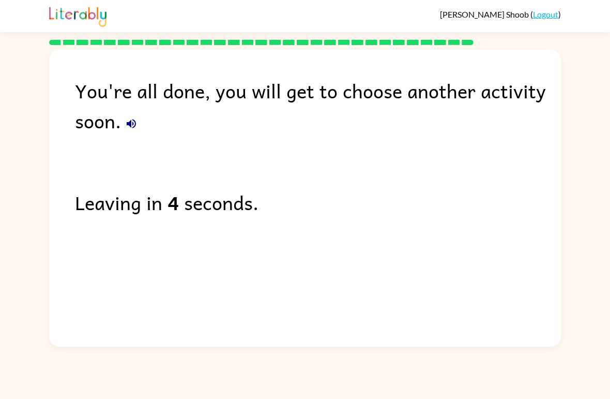
click at [132, 129] on icon "button" at bounding box center [131, 123] width 12 height 12
